Goal: Task Accomplishment & Management: Use online tool/utility

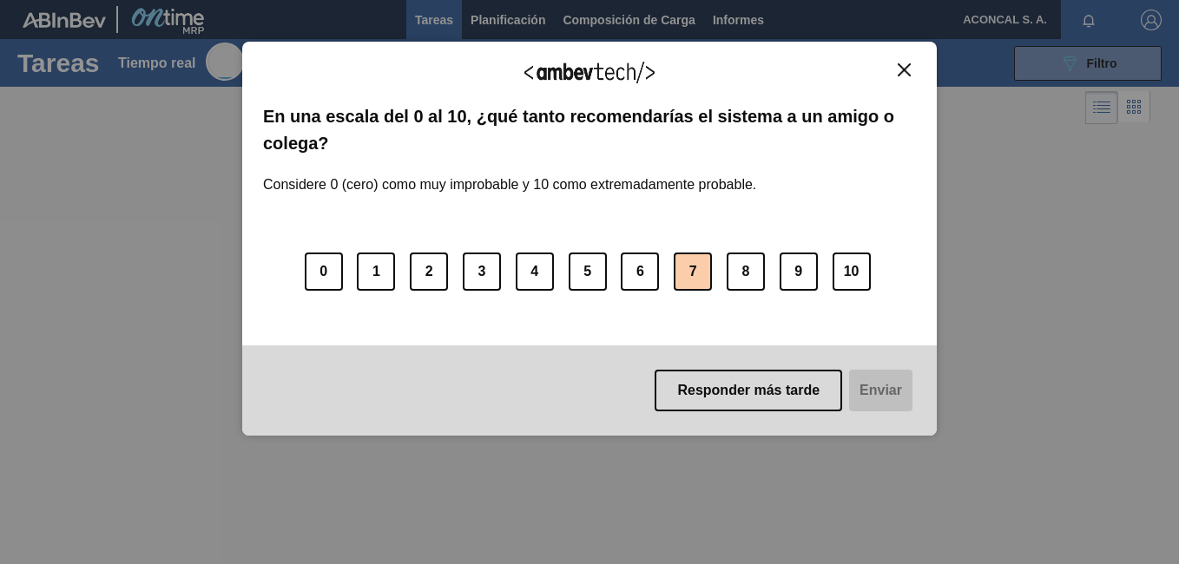
click at [690, 276] on button "7" at bounding box center [693, 272] width 38 height 38
click at [871, 389] on button "Enviar" at bounding box center [878, 391] width 67 height 42
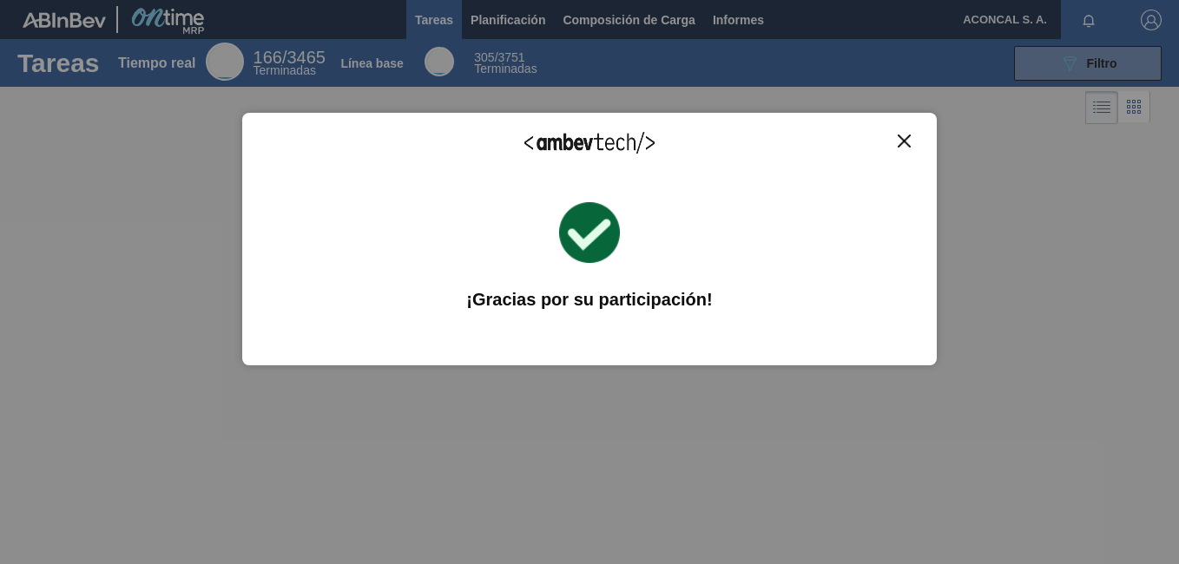
click at [907, 145] on img "Cerrar" at bounding box center [903, 141] width 13 height 13
click at [907, 145] on div "Tareas Tiempo real 166 / 3465 Terminadas Línea base 305 / 3751 Terminadas 089F7…" at bounding box center [589, 263] width 1179 height 448
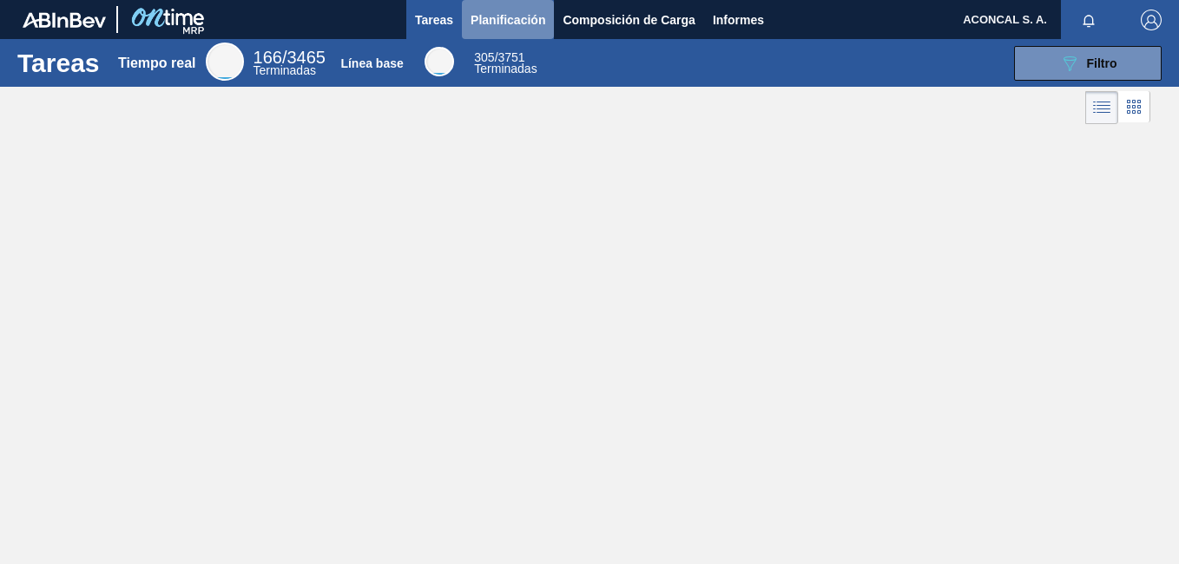
click at [499, 14] on span "Planificación" at bounding box center [507, 20] width 75 height 21
